Goal: Task Accomplishment & Management: Manage account settings

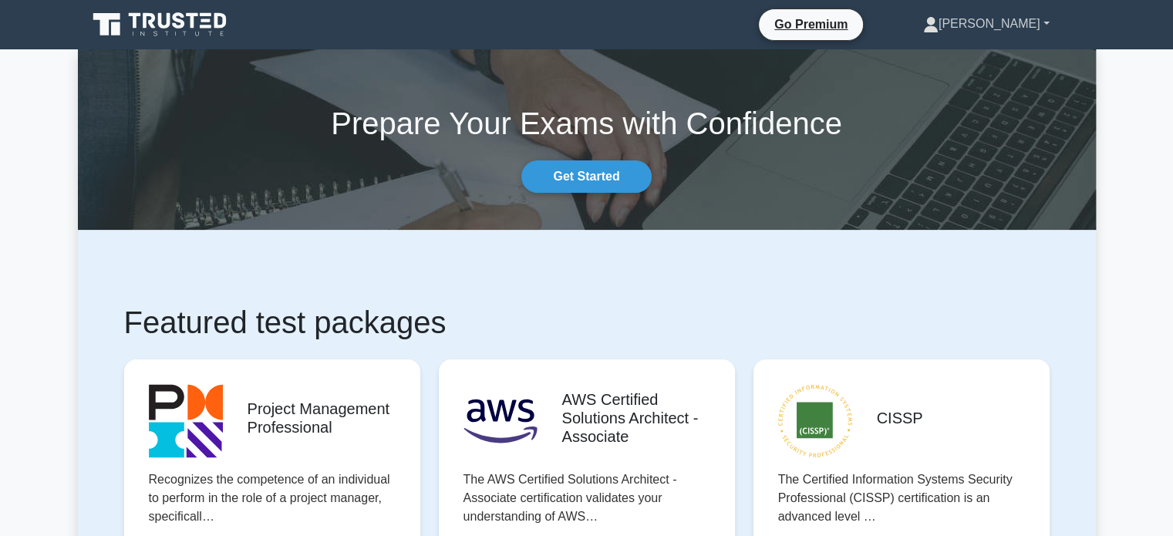
click at [1030, 26] on link "[PERSON_NAME]" at bounding box center [986, 23] width 201 height 31
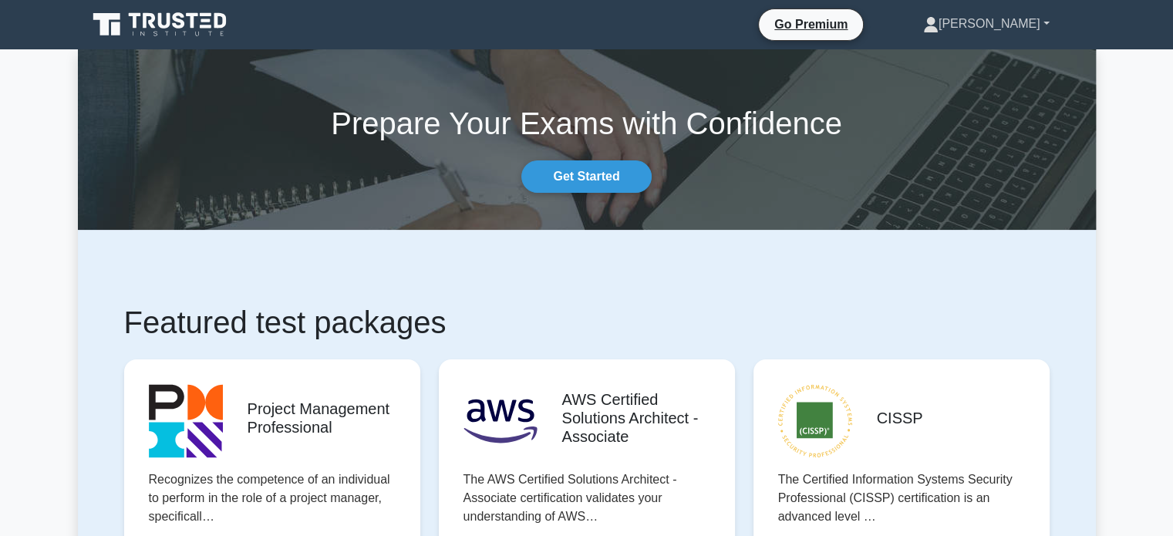
click at [1039, 27] on link "[PERSON_NAME]" at bounding box center [986, 23] width 201 height 31
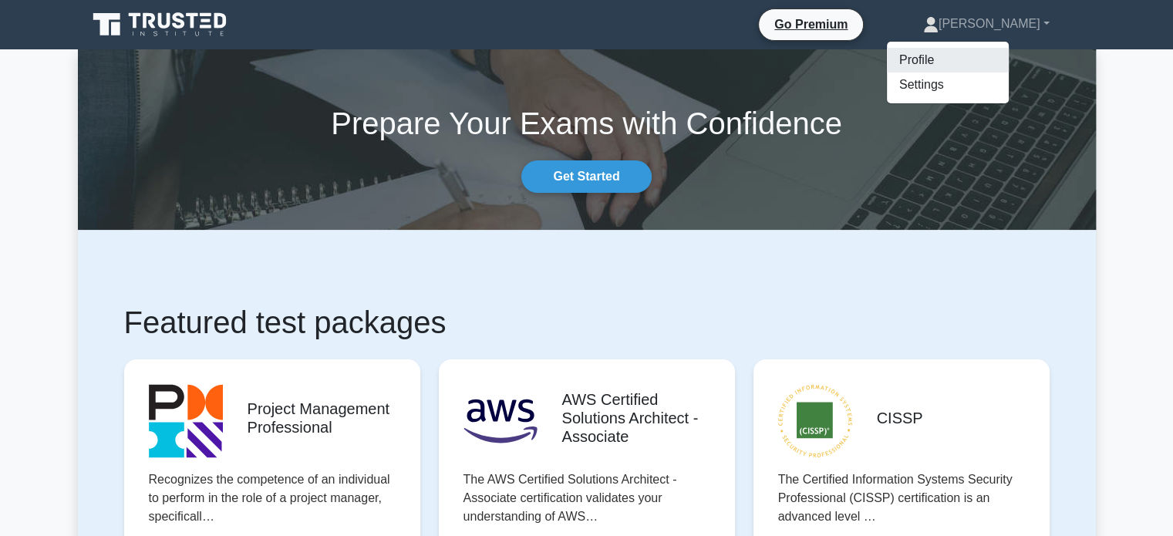
click at [1007, 55] on link "Profile" at bounding box center [948, 60] width 122 height 25
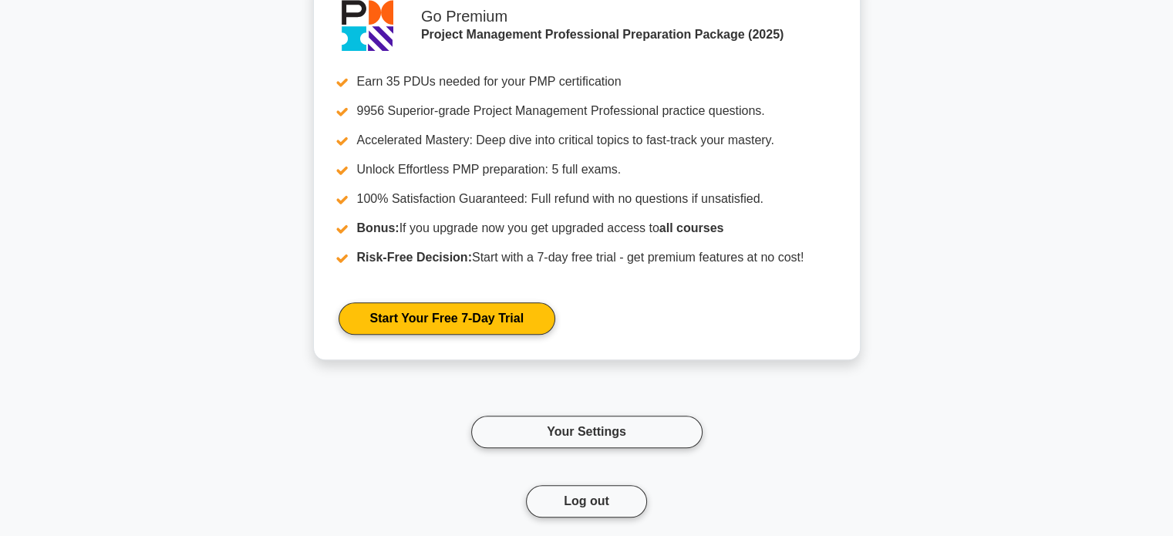
scroll to position [7387, 0]
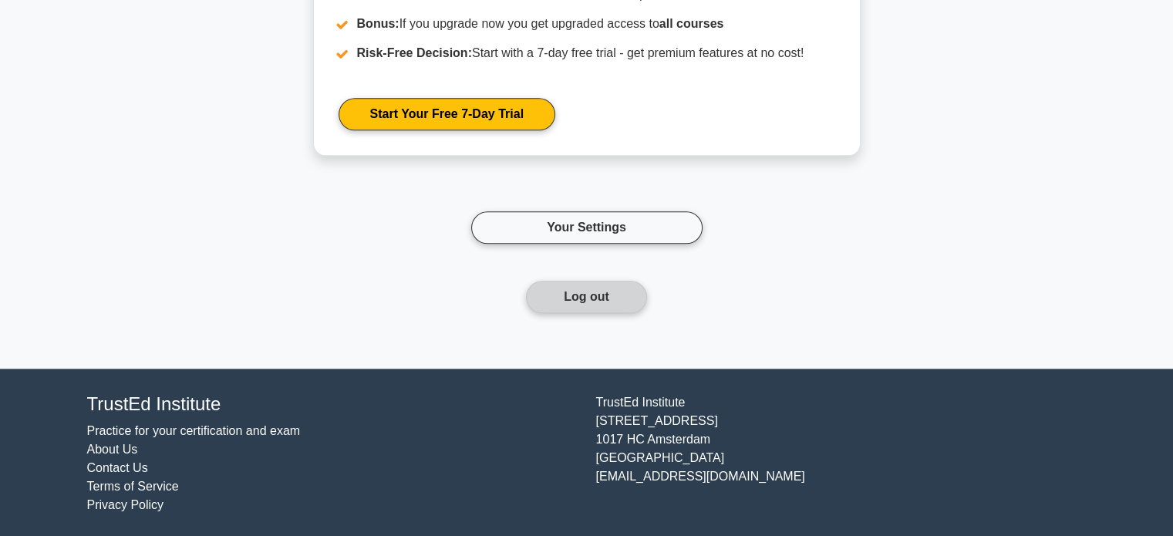
click at [595, 307] on button "Log out" at bounding box center [586, 297] width 121 height 32
